Goal: Information Seeking & Learning: Learn about a topic

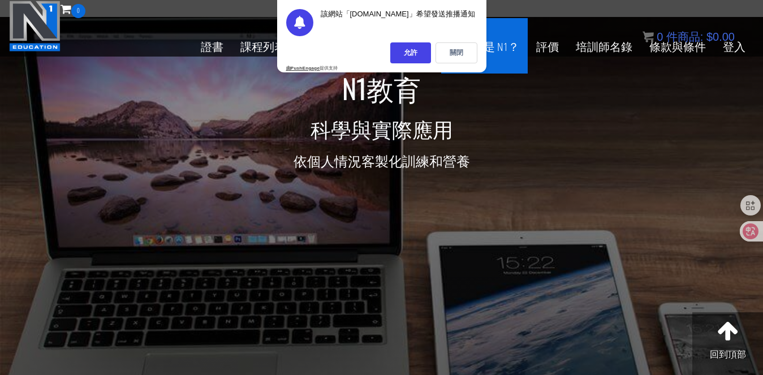
drag, startPoint x: 465, startPoint y: 54, endPoint x: 456, endPoint y: 53, distance: 9.1
click at [465, 53] on div "關閉" at bounding box center [457, 52] width 42 height 21
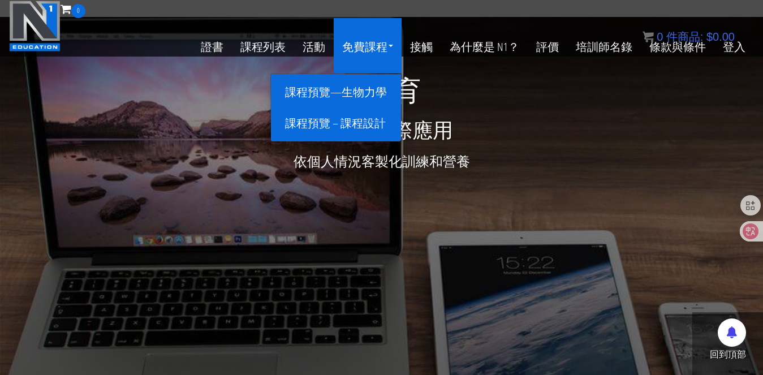
click at [356, 87] on font "課程預覽—生物力學" at bounding box center [336, 91] width 102 height 15
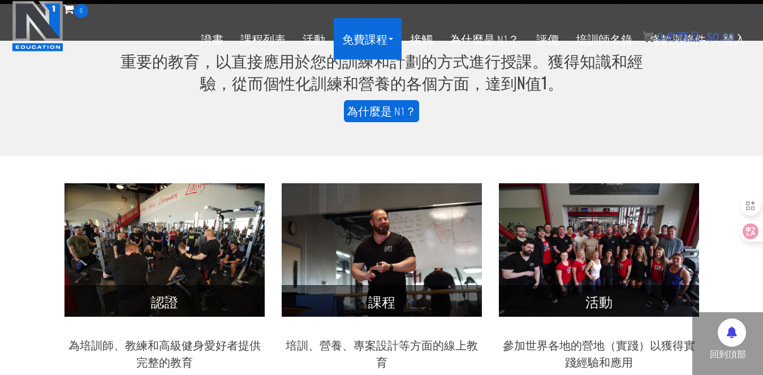
scroll to position [419, 0]
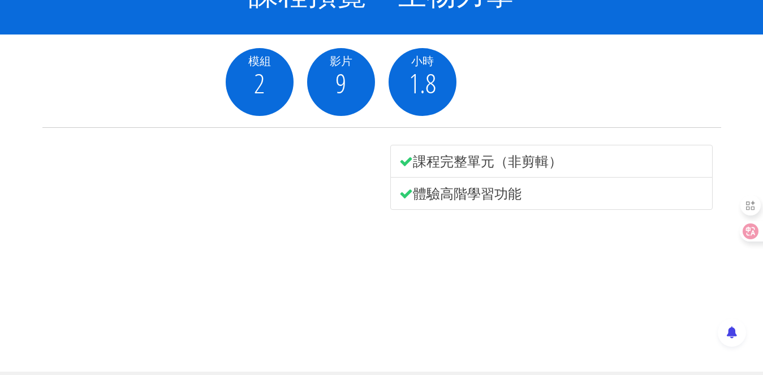
scroll to position [129, 0]
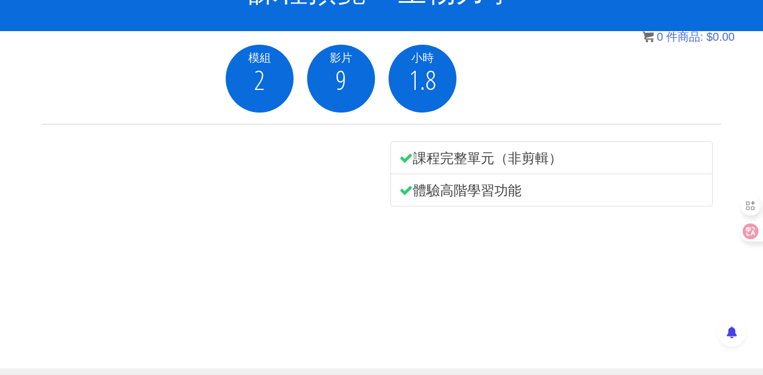
click at [514, 156] on font "課程完整單元（非剪輯）" at bounding box center [487, 157] width 149 height 19
click at [493, 187] on font "體驗高階學習功能" at bounding box center [467, 190] width 109 height 19
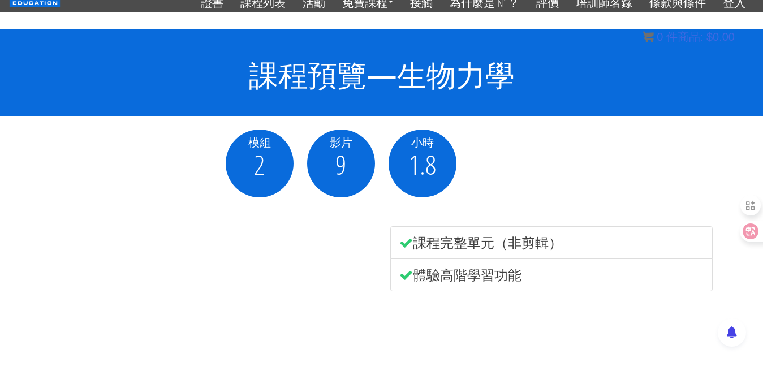
scroll to position [0, 0]
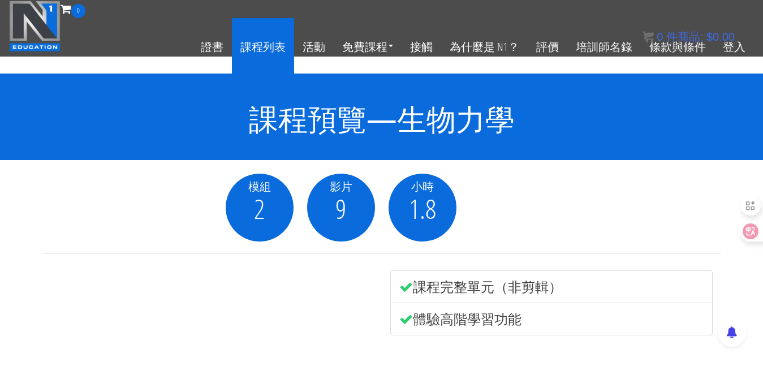
click at [281, 51] on font "課程列表" at bounding box center [262, 45] width 45 height 15
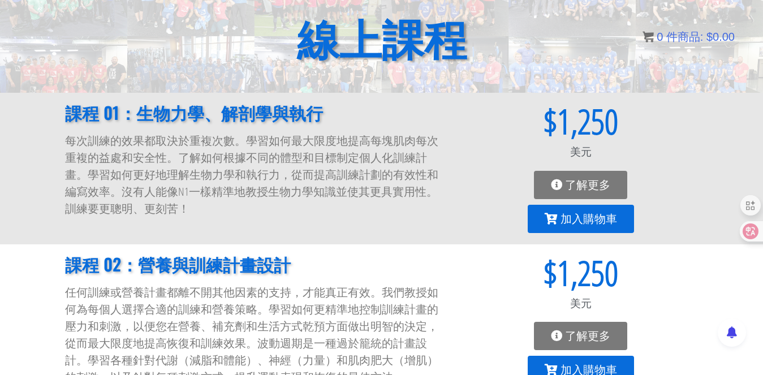
scroll to position [62, 0]
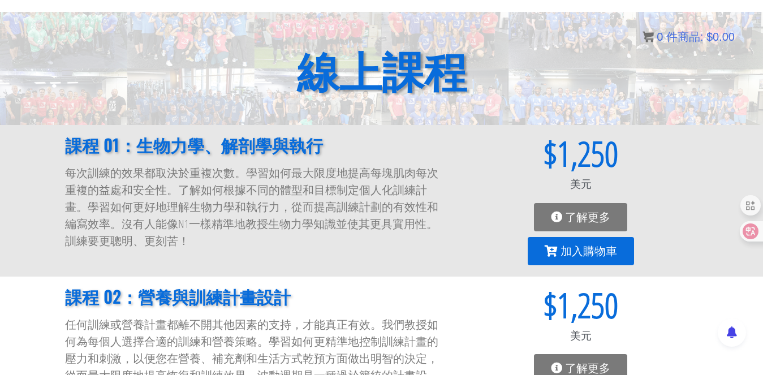
click at [262, 151] on font "課程 01：生物力學、解剖學與執行" at bounding box center [194, 144] width 258 height 25
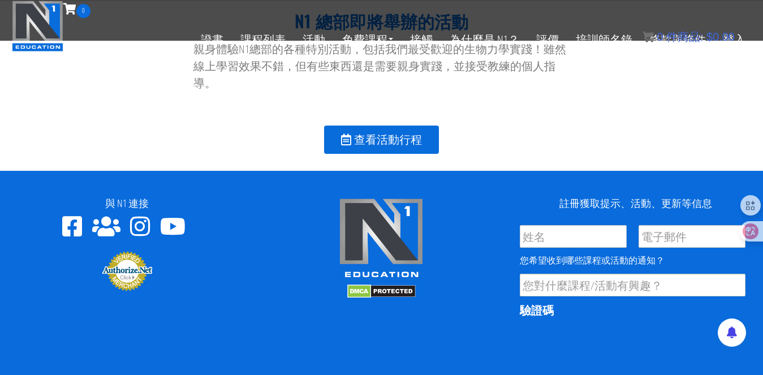
scroll to position [1473, 0]
